Goal: Transaction & Acquisition: Purchase product/service

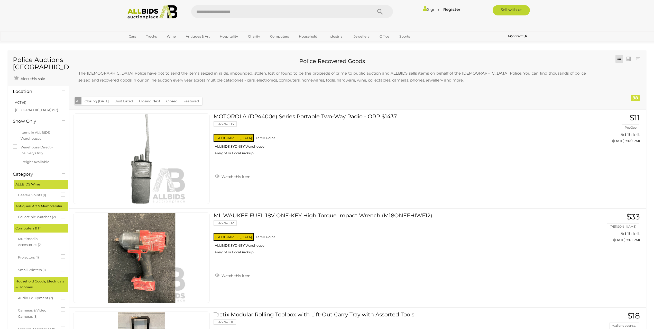
click at [115, 102] on button "Just Listed" at bounding box center [124, 101] width 24 height 8
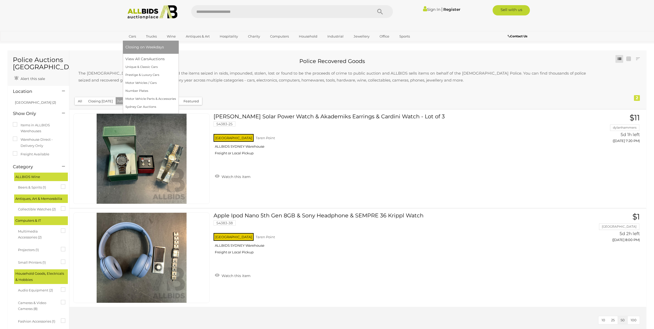
click at [133, 37] on link "Cars" at bounding box center [132, 36] width 14 height 8
click at [130, 37] on link "Cars" at bounding box center [132, 36] width 14 height 8
click at [132, 35] on link "Cars" at bounding box center [132, 36] width 14 height 8
click at [140, 59] on link "View All Cars Auctions" at bounding box center [150, 59] width 51 height 8
